Goal: Transaction & Acquisition: Purchase product/service

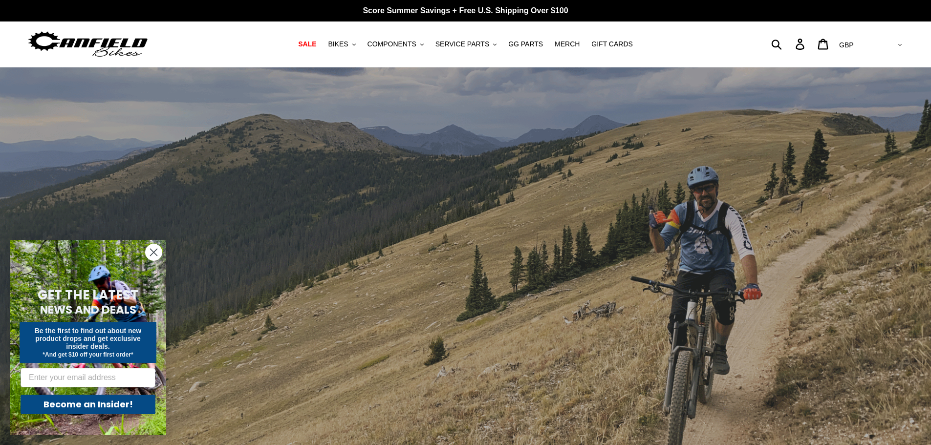
click at [519, 44] on span "GG PARTS" at bounding box center [525, 44] width 35 height 8
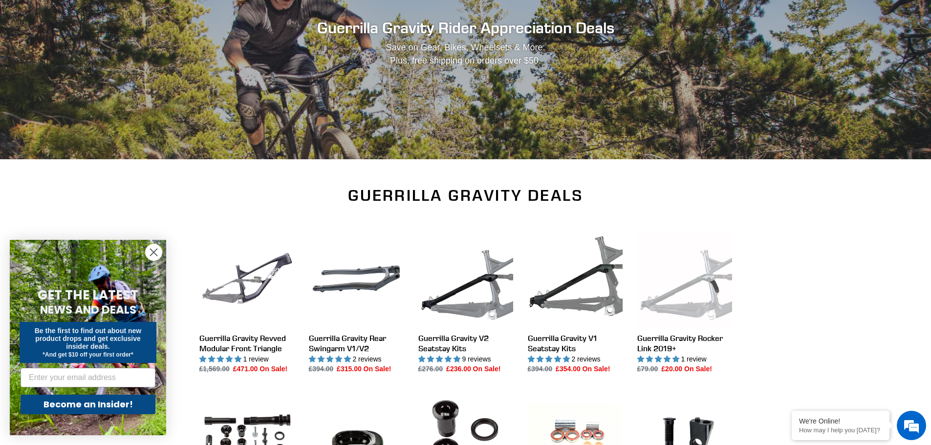
scroll to position [147, 0]
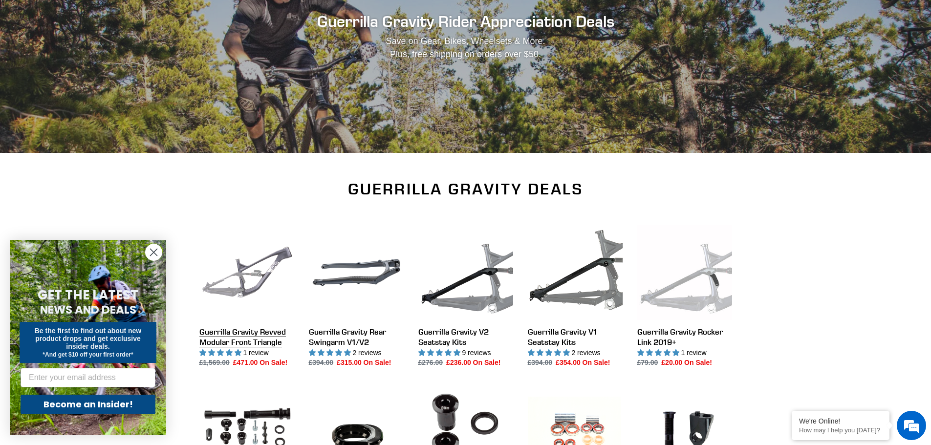
click at [263, 332] on link "Guerrilla Gravity Revved Modular Front Triangle" at bounding box center [246, 296] width 95 height 143
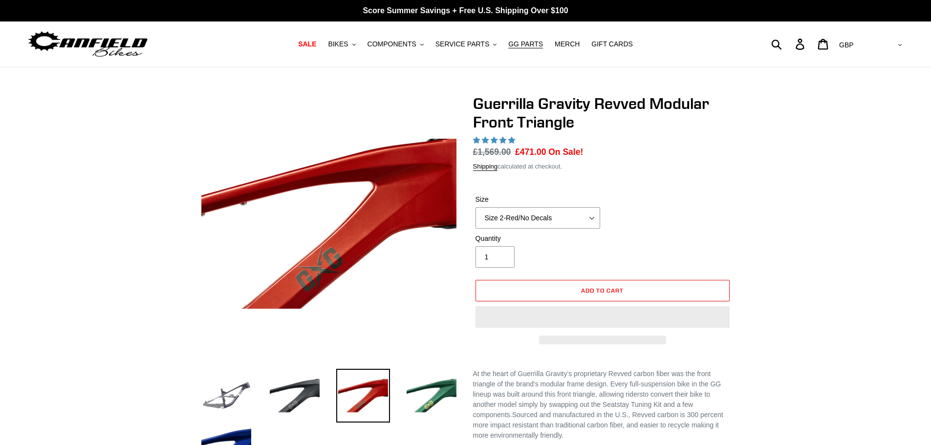
select select "highest-rating"
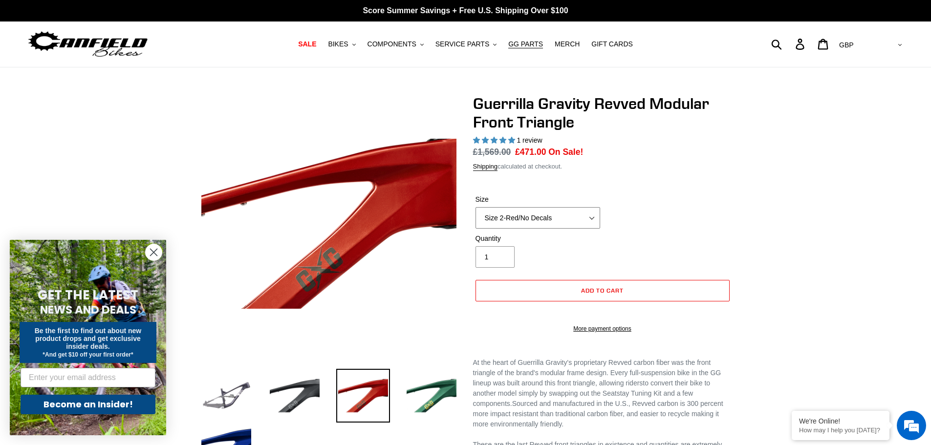
click at [566, 222] on select "Size 2-Gloss Black/No Decals Size 2-Black/Red Decals Size 2-Black/Silver Decals…" at bounding box center [538, 218] width 125 height 22
click at [476, 207] on select "Size 2-Gloss Black/No Decals Size 2-Black/Red Decals Size 2-Black/Silver Decals…" at bounding box center [538, 218] width 125 height 22
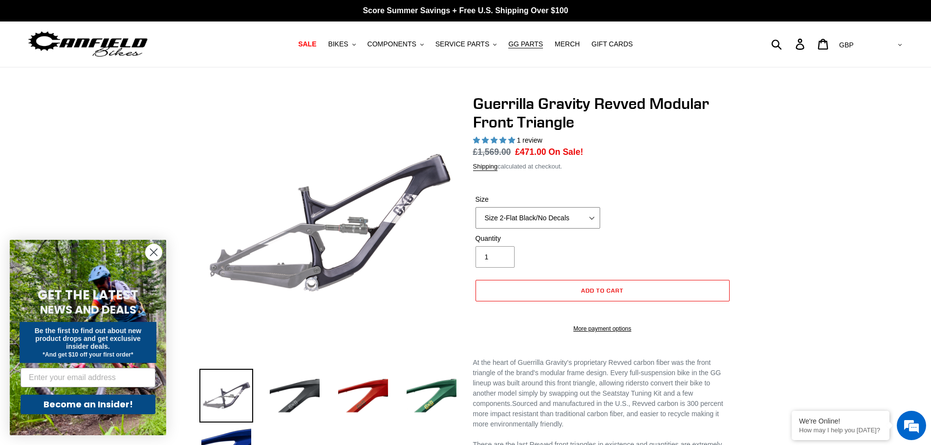
click at [566, 217] on select "Size 2-Gloss Black/No Decals Size 2-Black/Red Decals Size 2-Black/Silver Decals…" at bounding box center [538, 218] width 125 height 22
click at [476, 207] on select "Size 2-Gloss Black/No Decals Size 2-Black/Red Decals Size 2-Black/Silver Decals…" at bounding box center [538, 218] width 125 height 22
click at [547, 215] on select "Size 2-Gloss Black/No Decals Size 2-Black/Red Decals Size 2-Black/Silver Decals…" at bounding box center [538, 218] width 125 height 22
select select "Size 2-Flat Black/No Decals"
click at [476, 207] on select "Size 2-Gloss Black/No Decals Size 2-Black/Red Decals Size 2-Black/Silver Decals…" at bounding box center [538, 218] width 125 height 22
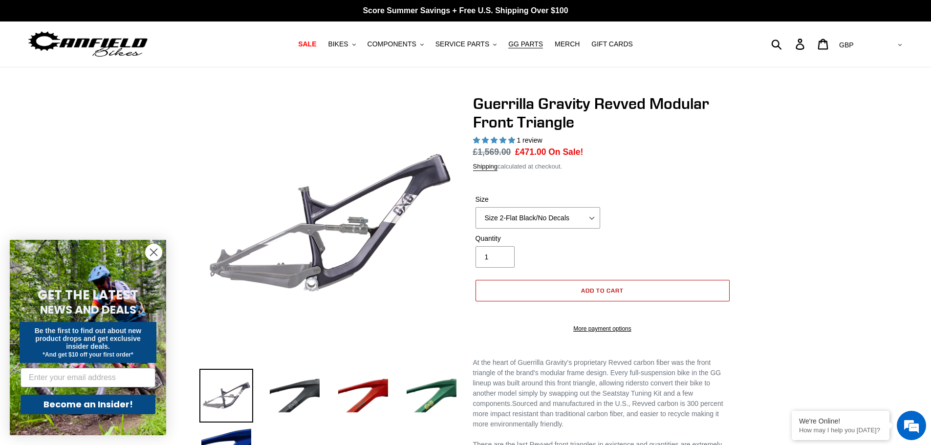
click at [613, 290] on span "Add to cart" at bounding box center [602, 290] width 43 height 7
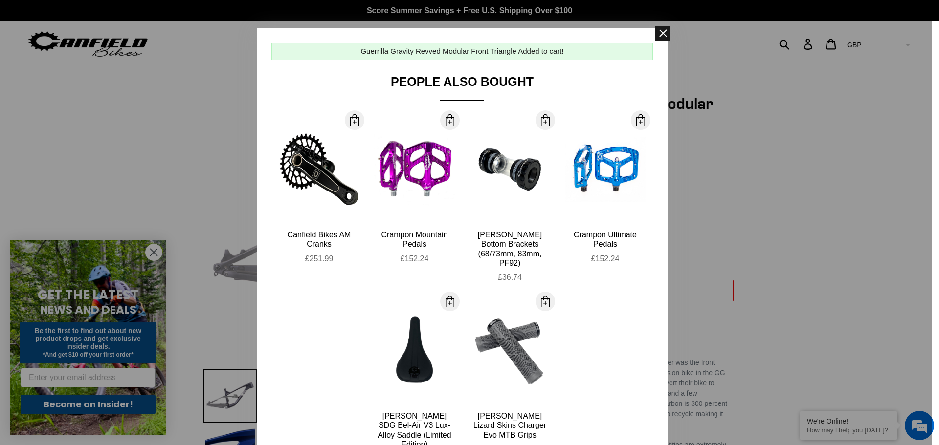
click at [659, 33] on span at bounding box center [662, 33] width 15 height 15
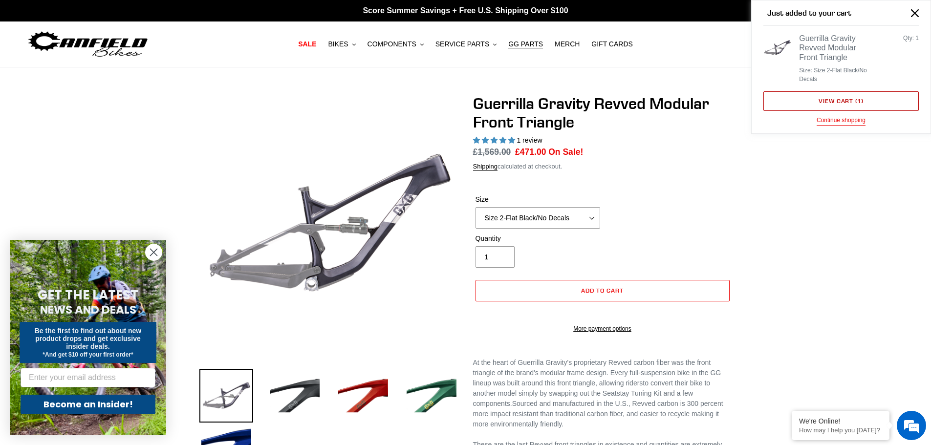
click at [850, 101] on link "View cart ( 1 )" at bounding box center [841, 101] width 155 height 20
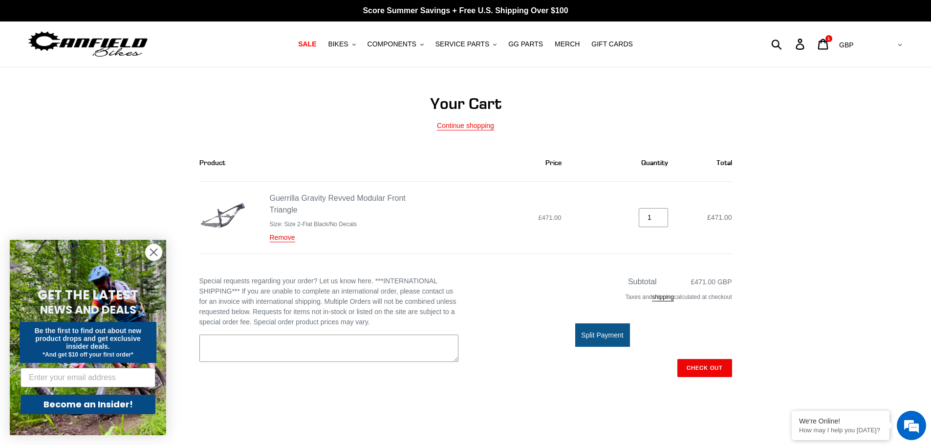
drag, startPoint x: 152, startPoint y: 252, endPoint x: 190, endPoint y: 270, distance: 42.2
click at [152, 253] on circle "Close dialog" at bounding box center [154, 252] width 16 height 16
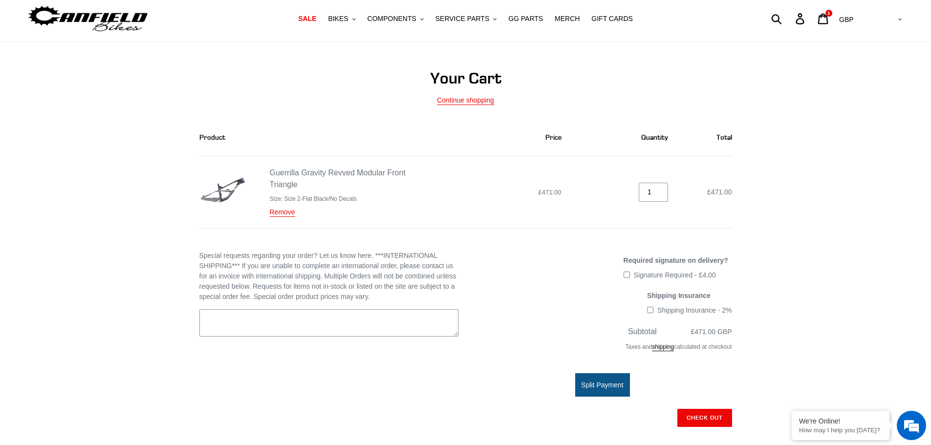
scroll to position [49, 0]
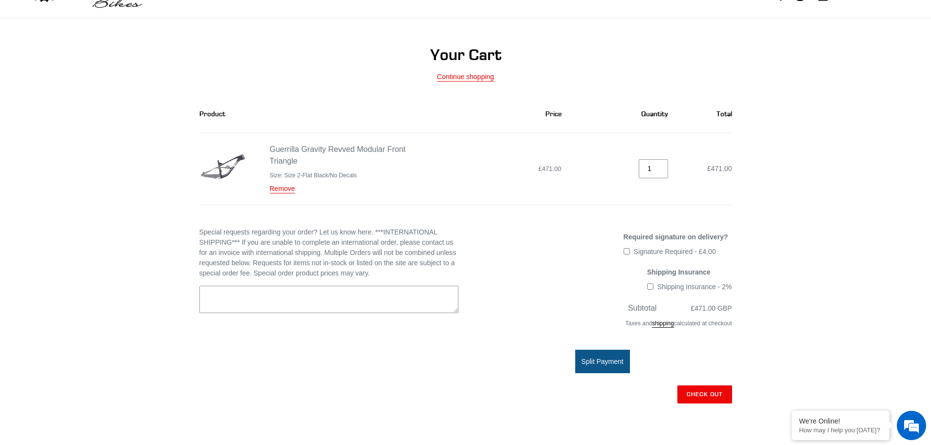
click at [628, 250] on input "Signature Required - £4.00" at bounding box center [627, 251] width 6 height 6
checkbox input "true"
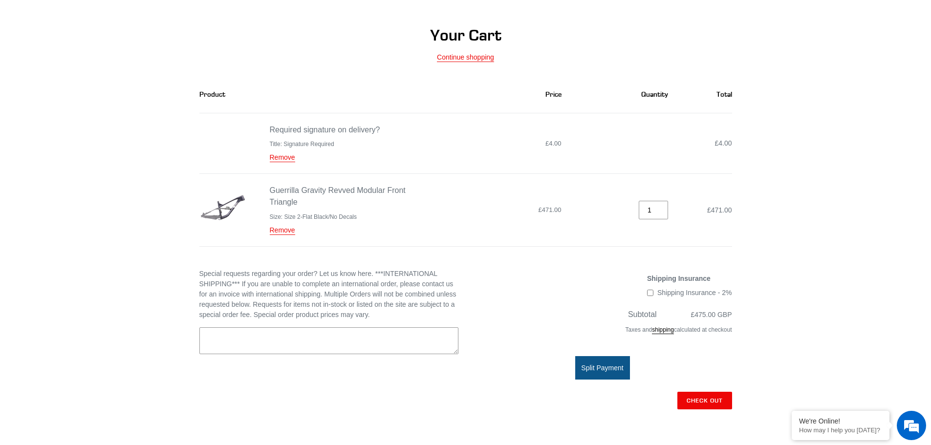
click at [651, 293] on input "Shipping Insurance - 2%" at bounding box center [650, 293] width 6 height 6
checkbox input "true"
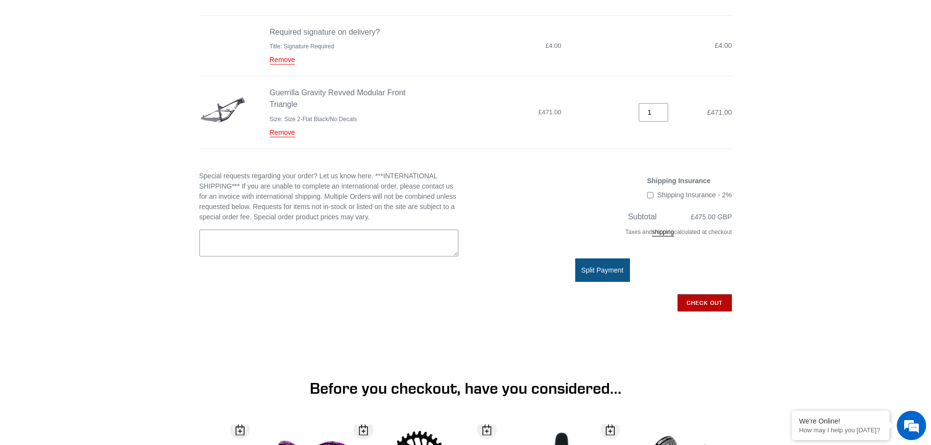
click at [711, 301] on input "Check out" at bounding box center [705, 303] width 55 height 18
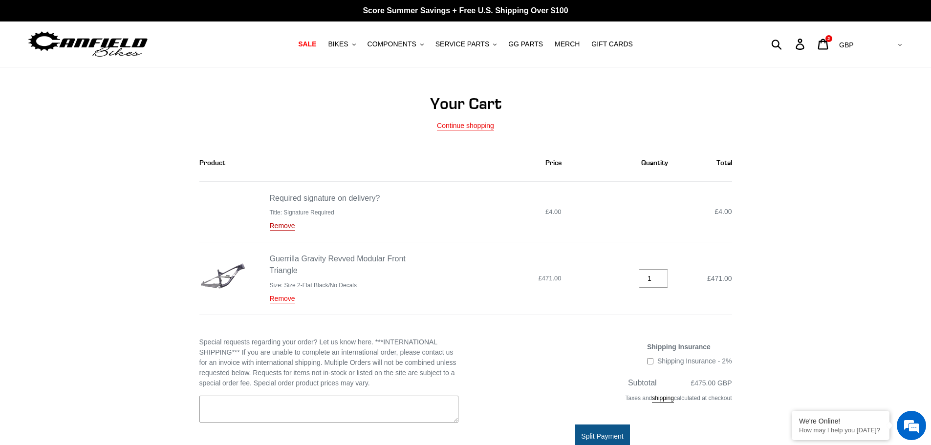
click at [282, 226] on link "Remove" at bounding box center [282, 226] width 25 height 9
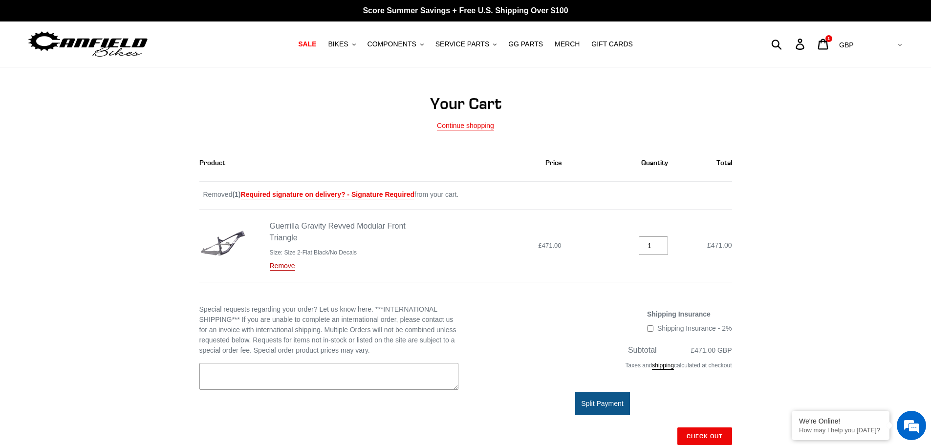
click at [282, 267] on link "Remove" at bounding box center [282, 266] width 25 height 9
